Goal: Submit feedback/report problem

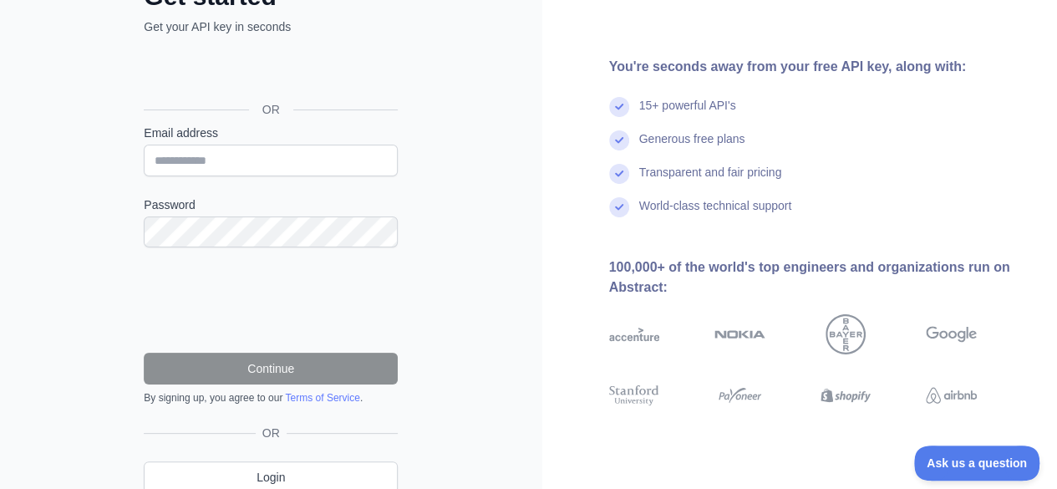
scroll to position [193, 0]
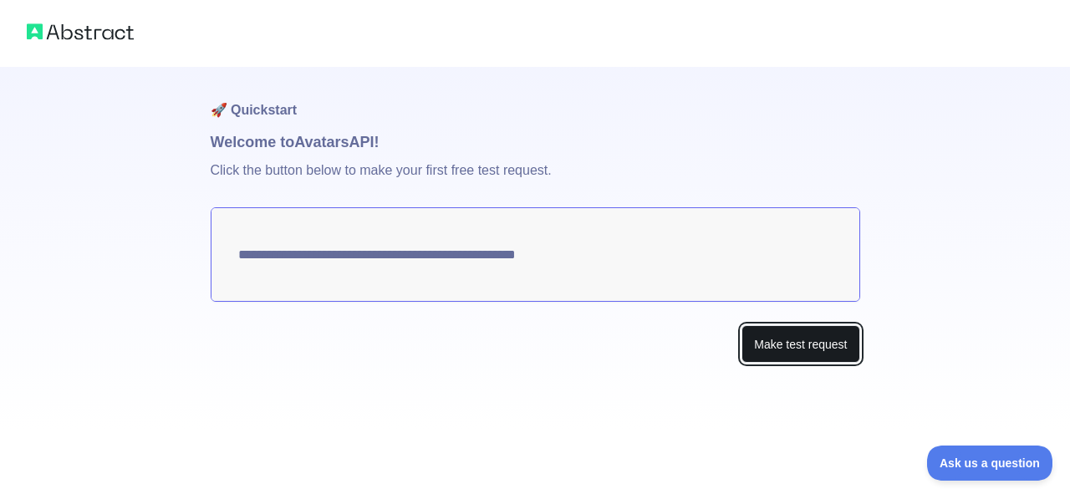
click at [757, 336] on button "Make test request" at bounding box center [800, 344] width 118 height 38
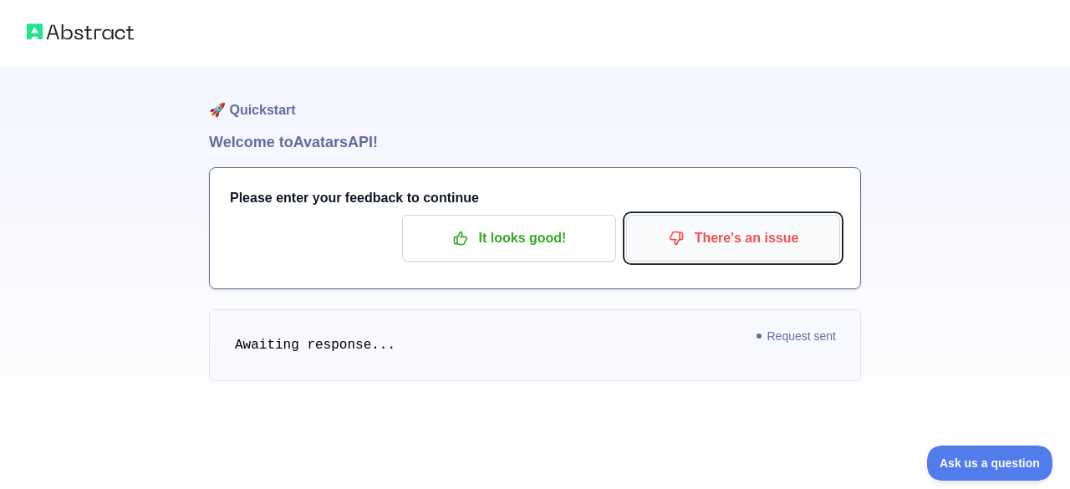
click at [704, 236] on p "There's an issue" at bounding box center [732, 238] width 189 height 28
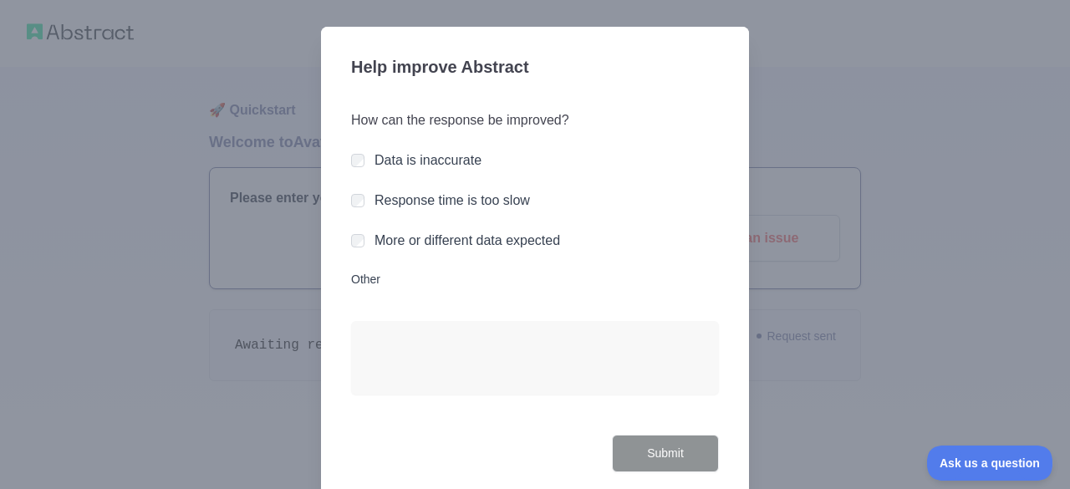
click at [440, 175] on div "How can the response be improved? Data is inaccurate Response time is too slow …" at bounding box center [535, 262] width 368 height 344
click at [432, 157] on label "Data is inaccurate" at bounding box center [427, 160] width 107 height 14
click at [424, 244] on label "More or different data expected" at bounding box center [466, 240] width 185 height 14
click at [635, 457] on button "Submit" at bounding box center [665, 453] width 107 height 38
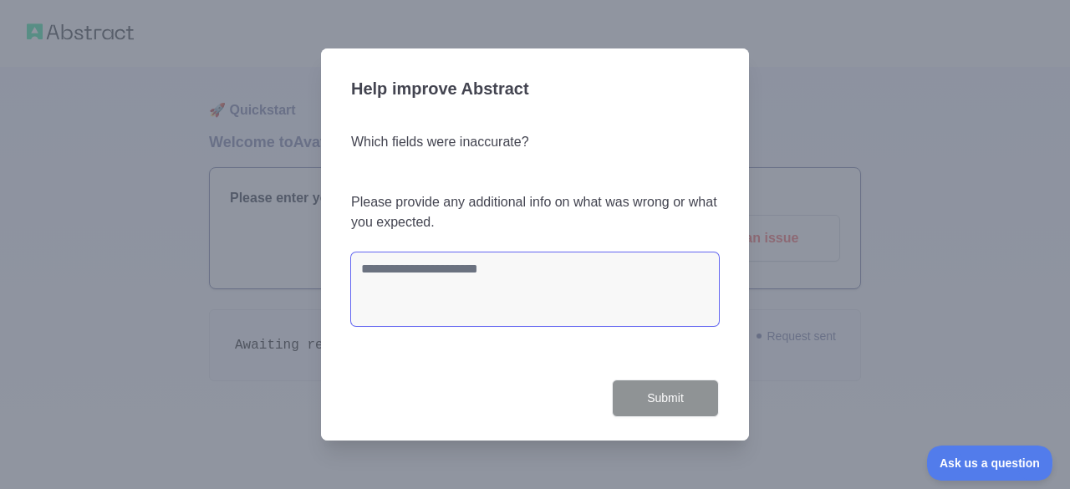
click at [525, 266] on textarea at bounding box center [535, 289] width 368 height 74
type textarea "*"
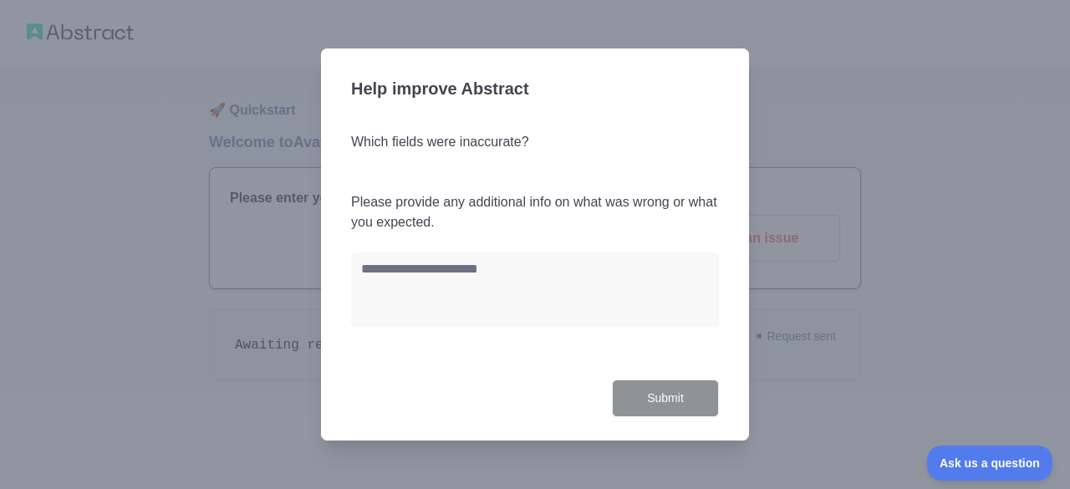
click at [869, 134] on div at bounding box center [535, 244] width 1070 height 489
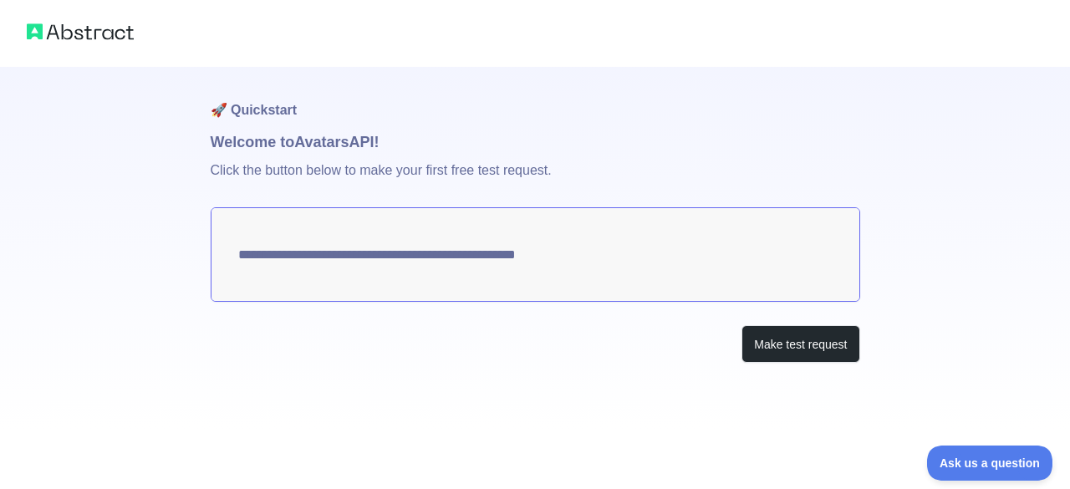
click at [460, 247] on textarea "**********" at bounding box center [535, 254] width 649 height 94
